Goal: Task Accomplishment & Management: Manage account settings

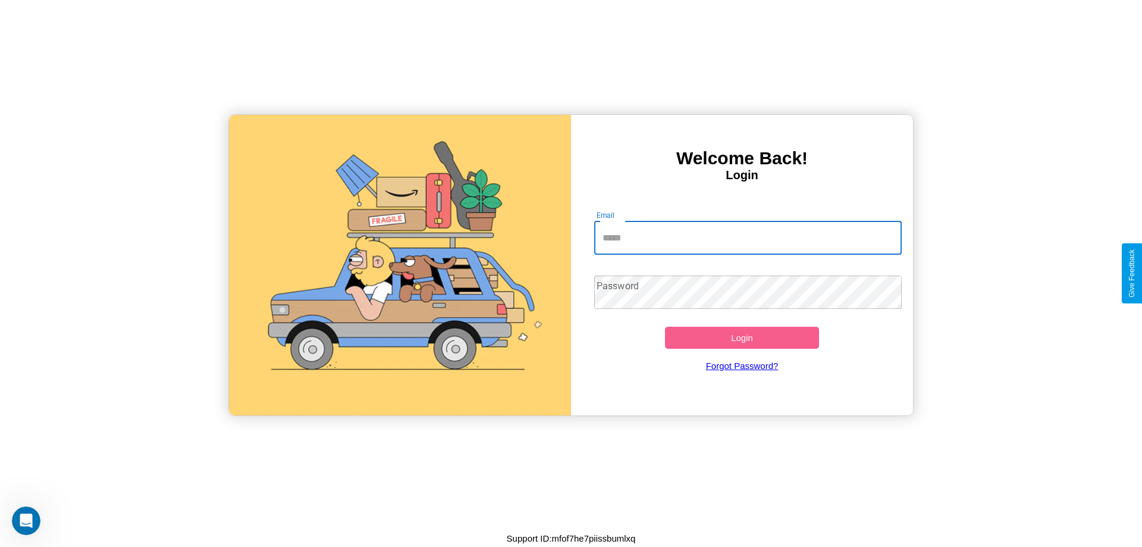
click at [748, 237] on input "Email" at bounding box center [748, 237] width 308 height 33
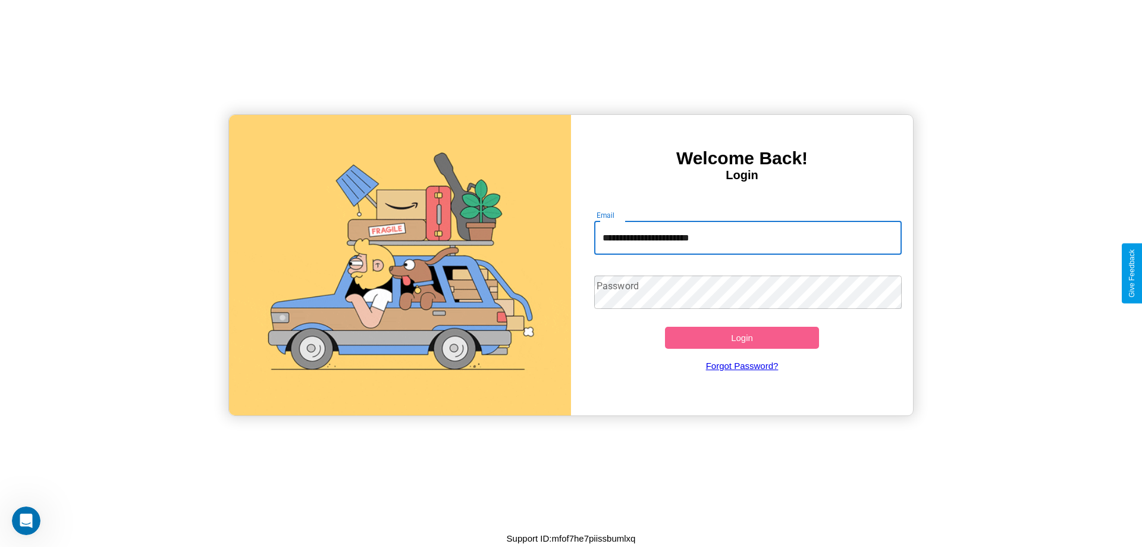
type input "**********"
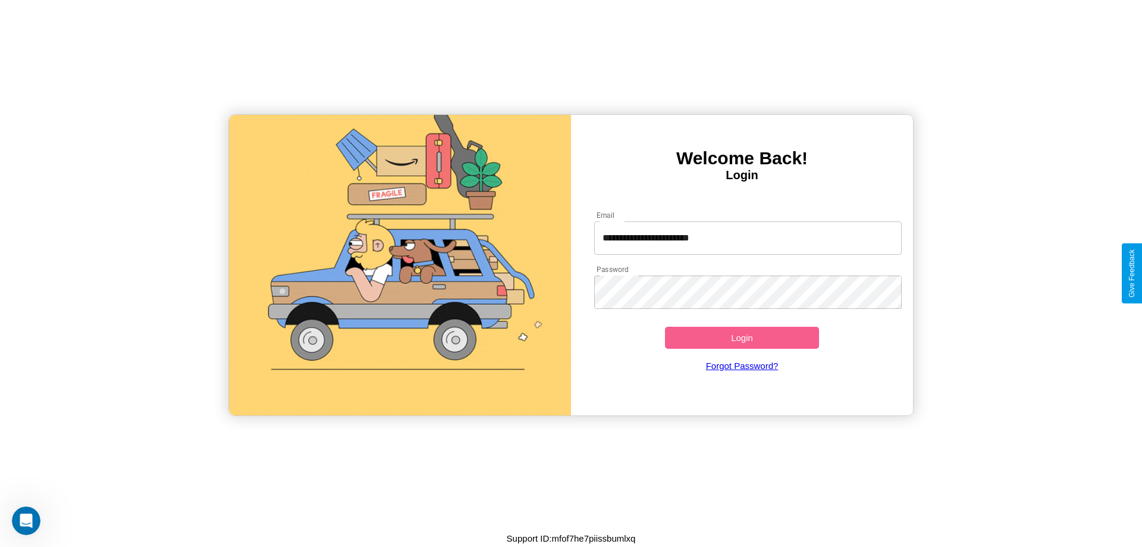
click at [742, 337] on button "Login" at bounding box center [742, 337] width 154 height 22
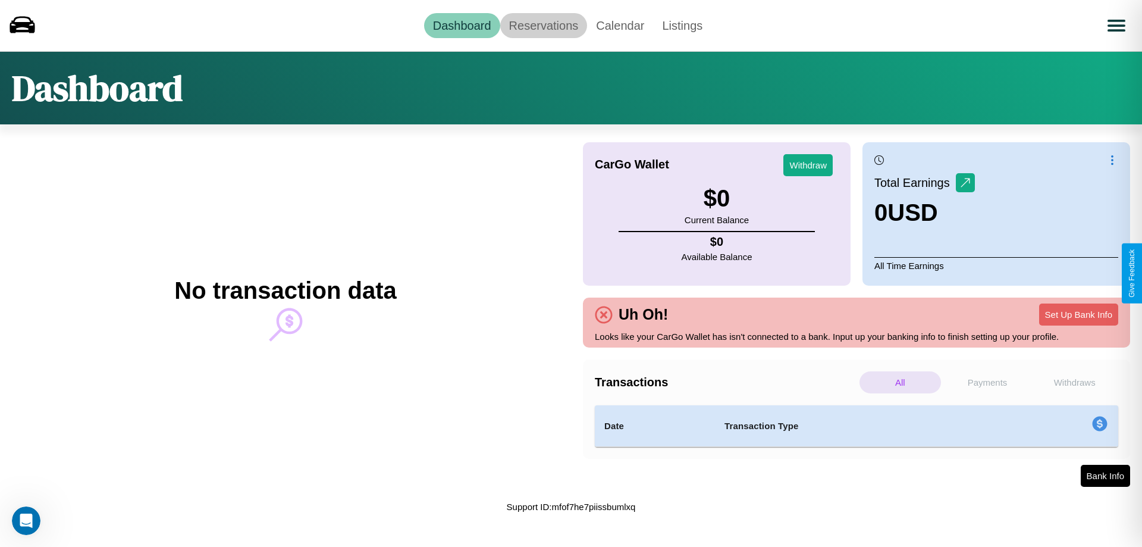
click at [543, 25] on link "Reservations" at bounding box center [543, 25] width 87 height 25
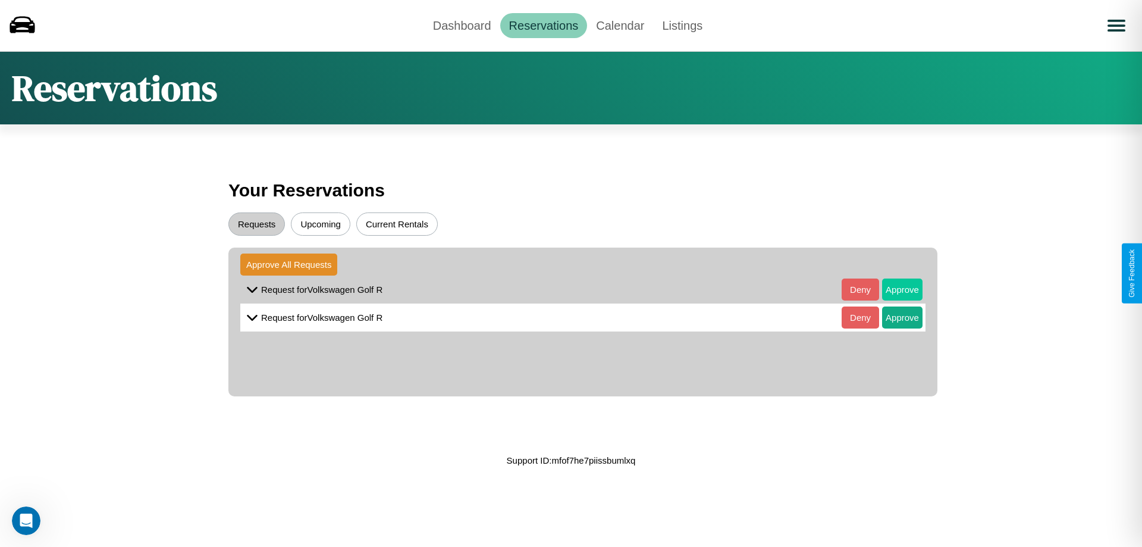
click at [893, 289] on button "Approve" at bounding box center [902, 289] width 40 height 22
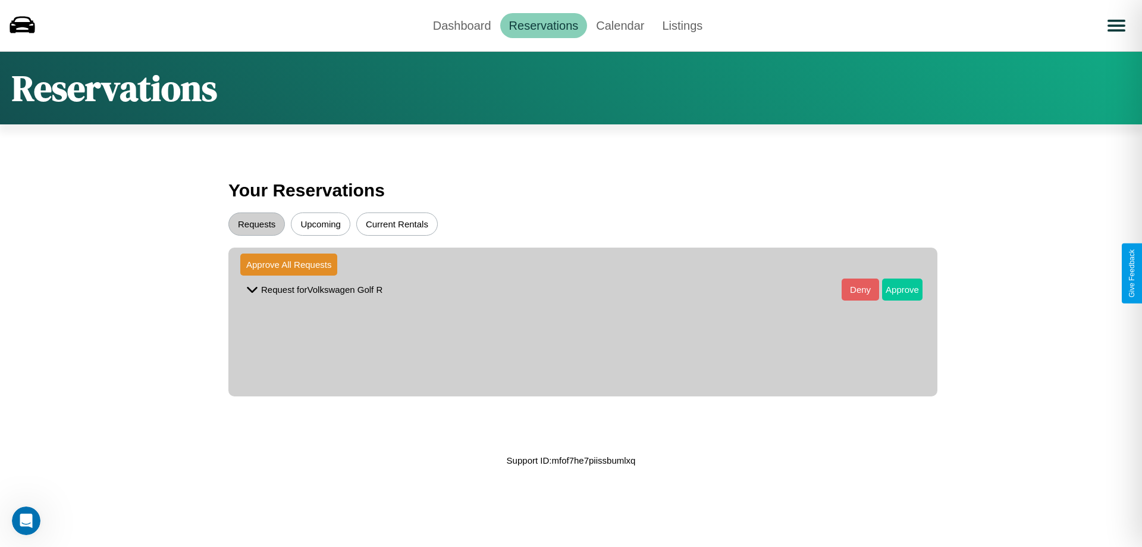
click at [893, 289] on button "Approve" at bounding box center [902, 289] width 40 height 22
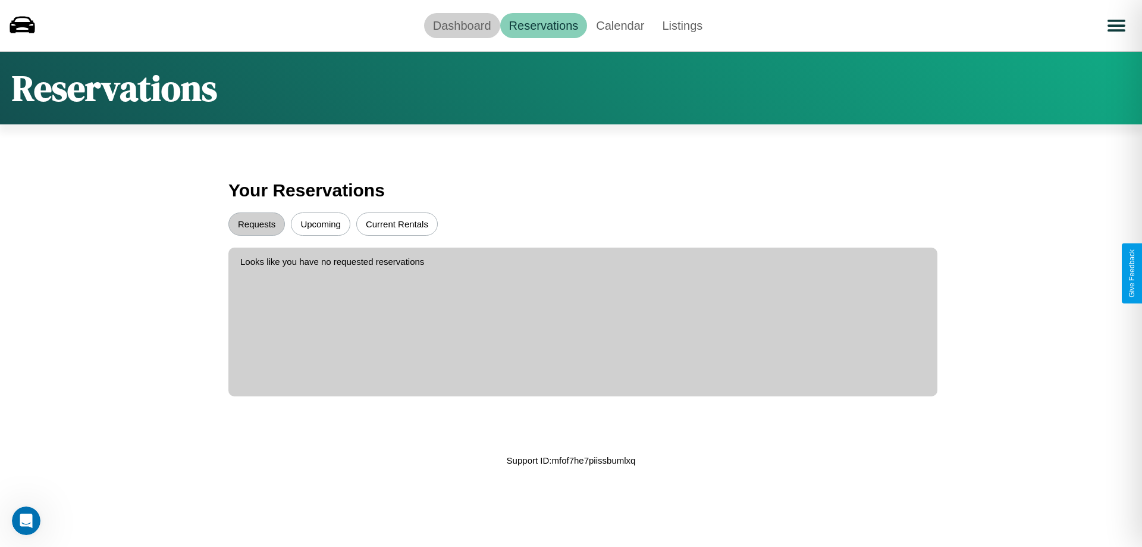
click at [461, 25] on link "Dashboard" at bounding box center [462, 25] width 76 height 25
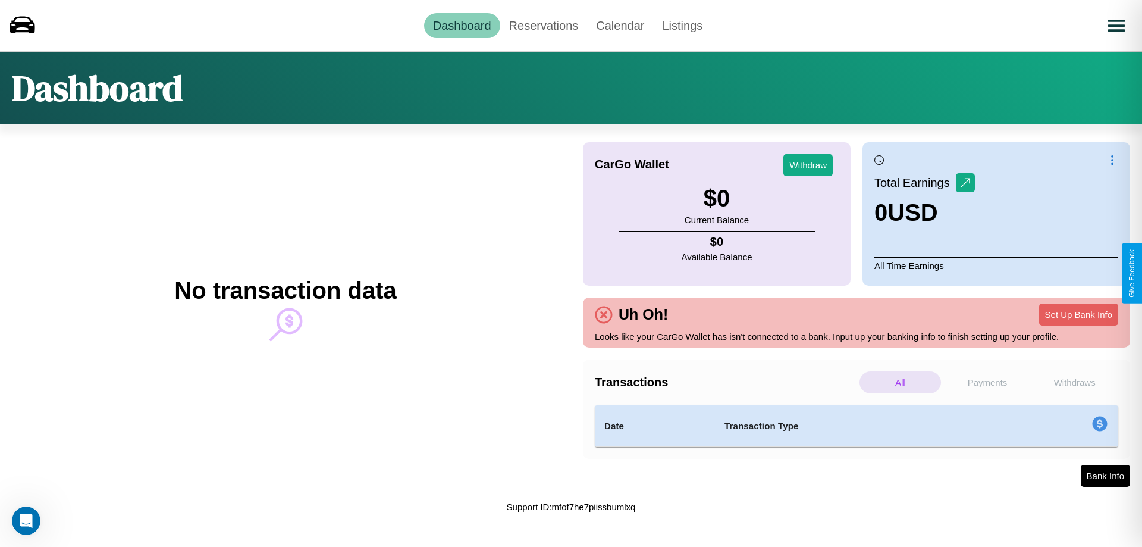
click at [1074, 382] on p "Withdraws" at bounding box center [1074, 382] width 81 height 22
click at [987, 382] on p "Payments" at bounding box center [987, 382] width 81 height 22
